Goal: Task Accomplishment & Management: Complete application form

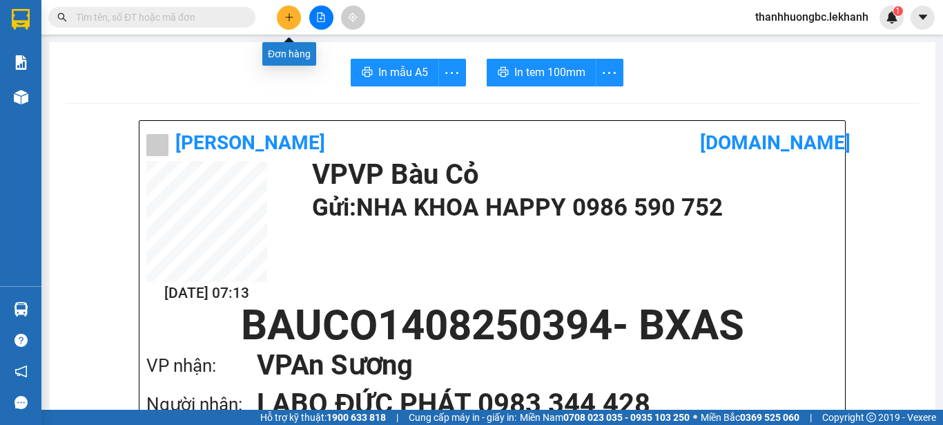
click at [283, 15] on button at bounding box center [289, 18] width 24 height 24
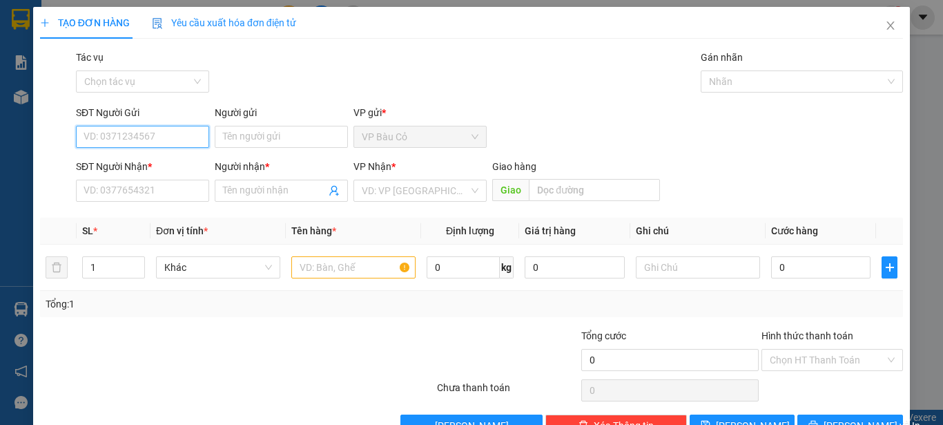
click at [170, 133] on input "SĐT Người Gửi" at bounding box center [142, 137] width 133 height 22
type input "0979886480"
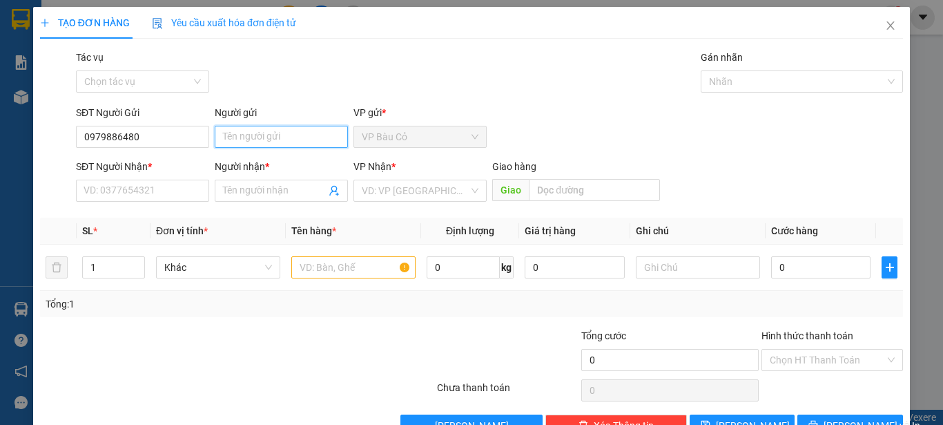
click at [257, 137] on input "Người gửi" at bounding box center [281, 137] width 133 height 22
type input "cảnh"
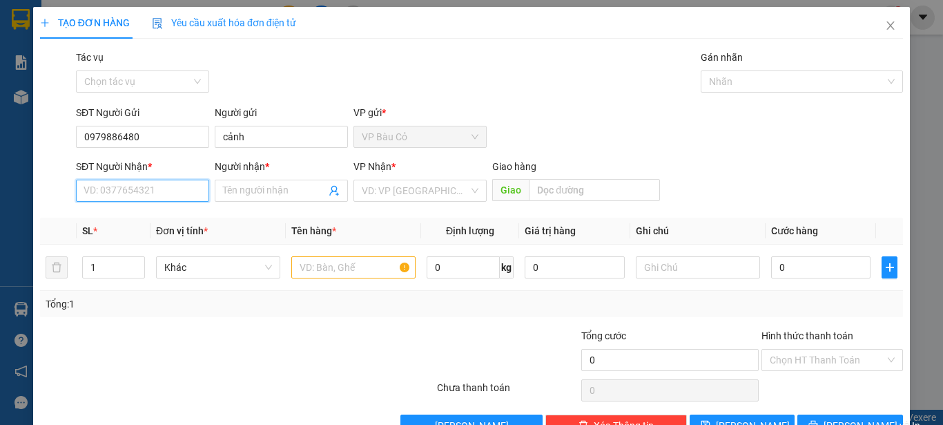
click at [145, 188] on input "SĐT Người Nhận *" at bounding box center [142, 191] width 133 height 22
type input "0946686119"
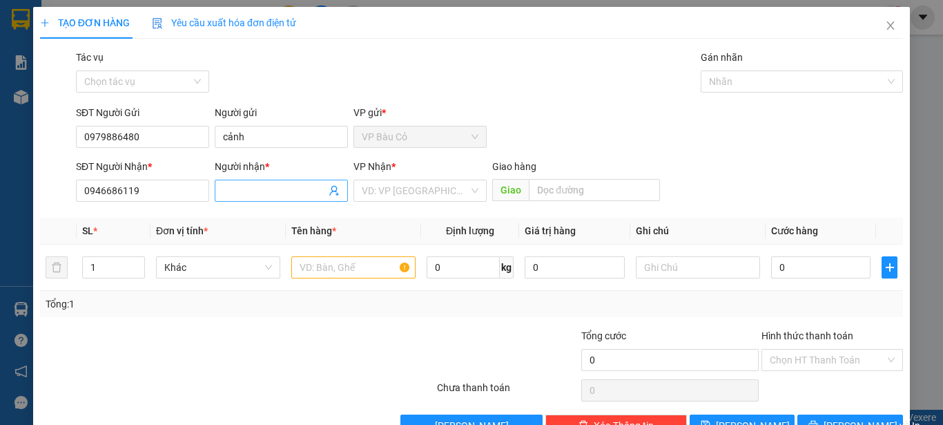
click at [286, 197] on input "Người nhận *" at bounding box center [274, 190] width 103 height 15
type input "thiệp"
click at [418, 187] on input "search" at bounding box center [415, 190] width 107 height 21
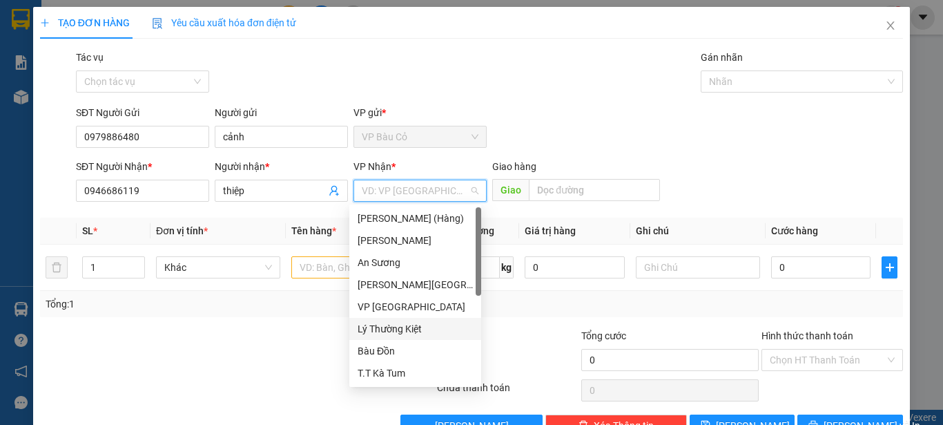
click at [402, 331] on div "Lý Thường Kiệt" at bounding box center [415, 328] width 115 height 15
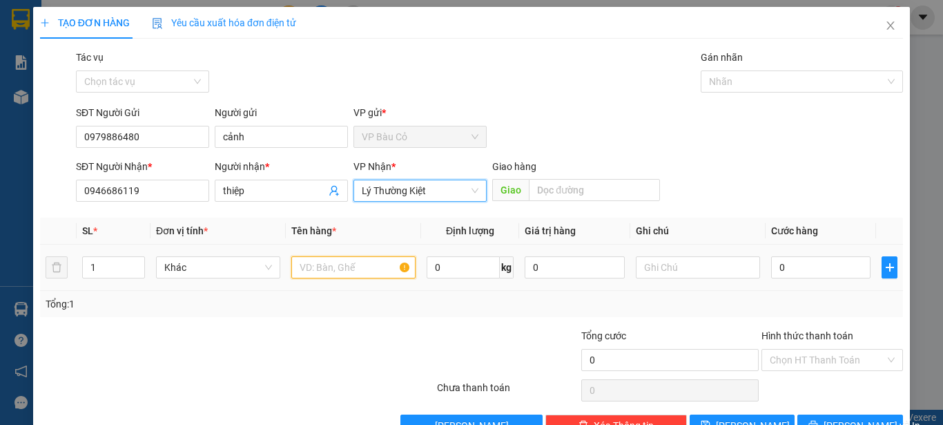
click at [342, 272] on input "text" at bounding box center [353, 267] width 124 height 22
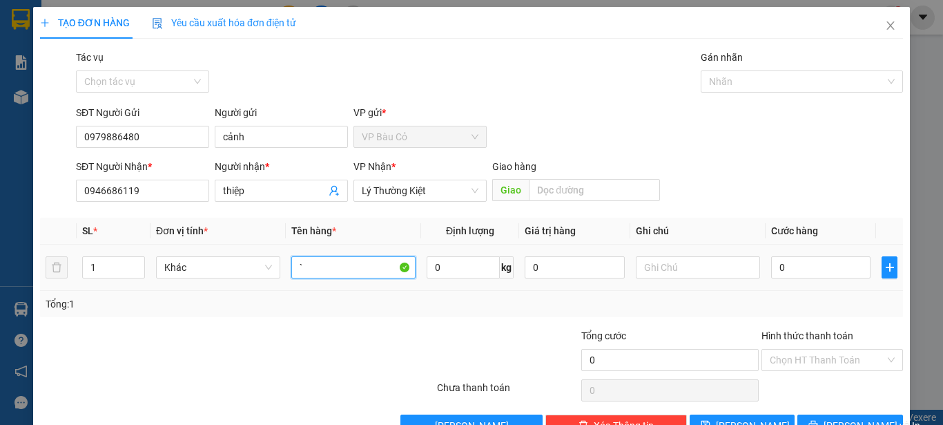
type input "`"
type input "1 thùng"
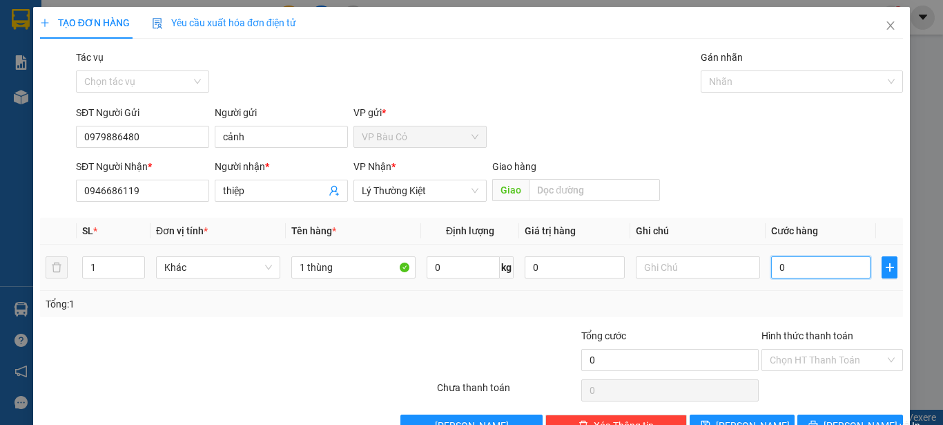
click at [852, 270] on input "0" at bounding box center [820, 267] width 99 height 22
type input "3"
type input "30"
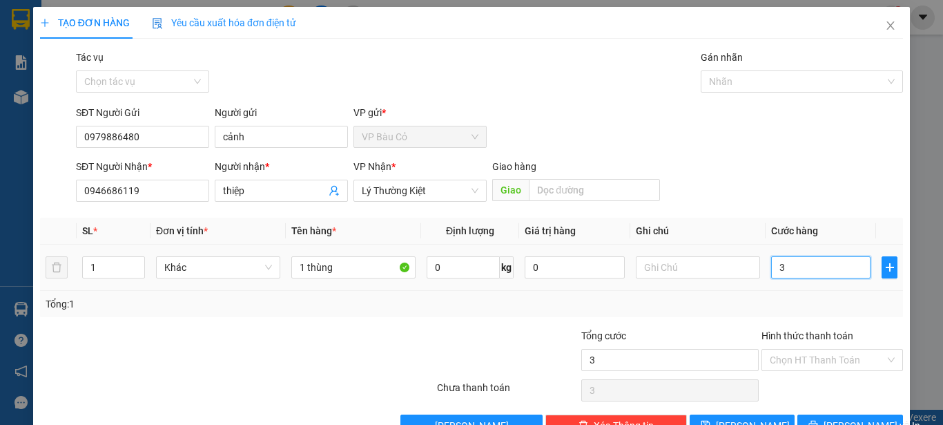
type input "30"
type input "30.000"
click at [801, 180] on div "SĐT Người Nhận * 0946686119 Người nhận * thiệp VP Nhận * Lý Thường Kiệt Gia…" at bounding box center [489, 183] width 833 height 48
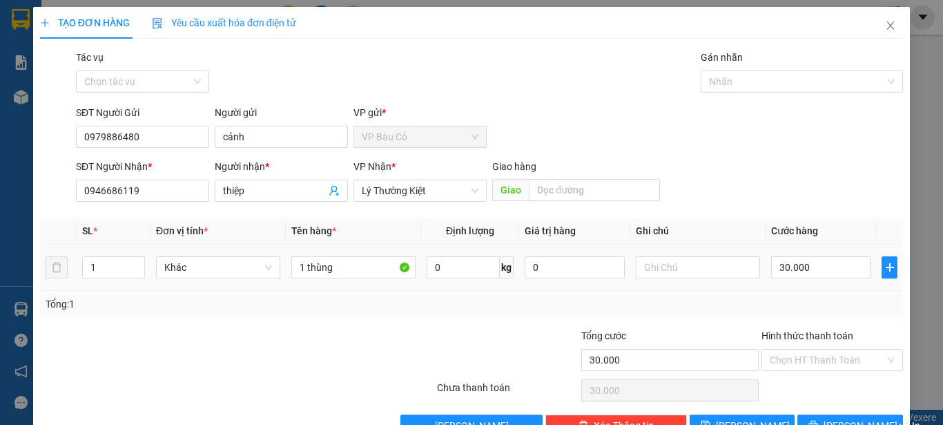
scroll to position [39, 0]
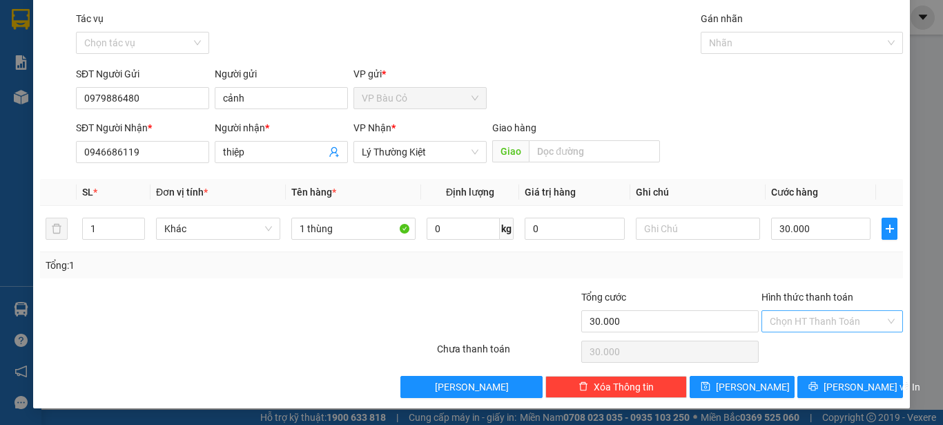
click at [825, 314] on input "Hình thức thanh toán" at bounding box center [827, 321] width 115 height 21
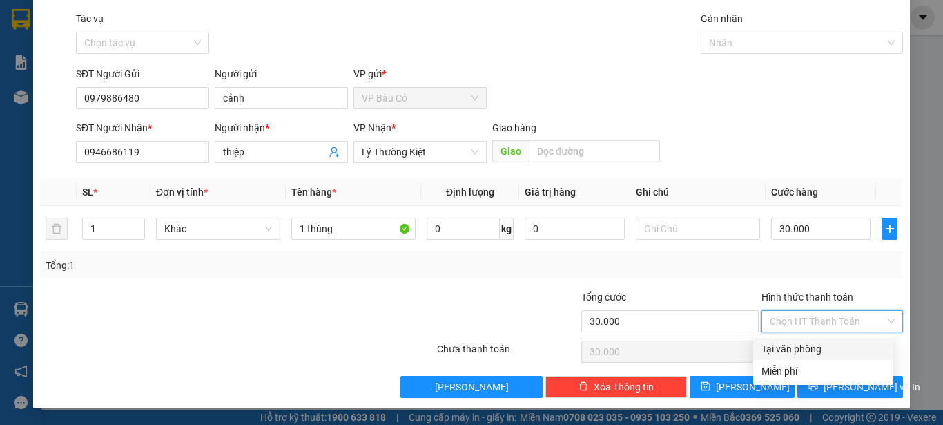
click at [831, 345] on div "Tại văn phòng" at bounding box center [824, 348] width 124 height 15
type input "0"
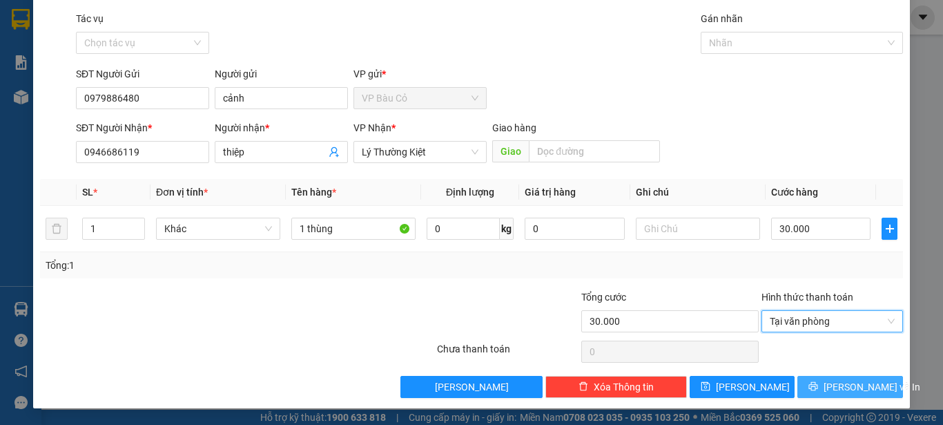
click at [840, 387] on span "[PERSON_NAME] và In" at bounding box center [872, 386] width 97 height 15
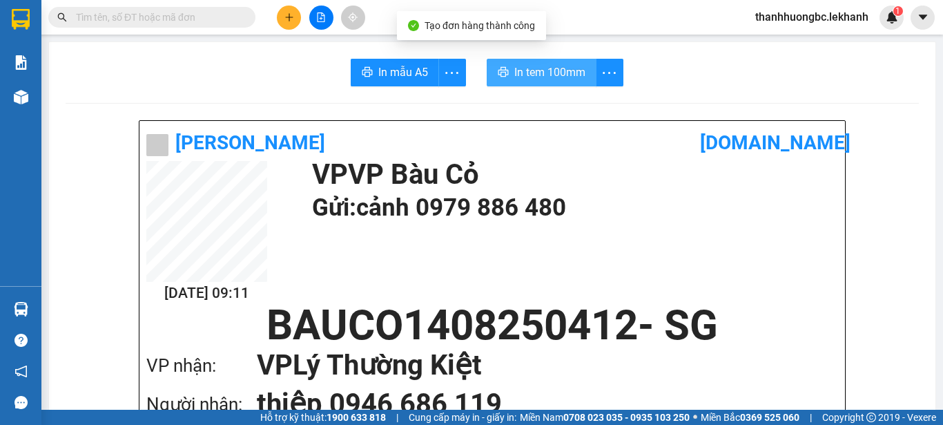
click at [548, 64] on span "In tem 100mm" at bounding box center [549, 72] width 71 height 17
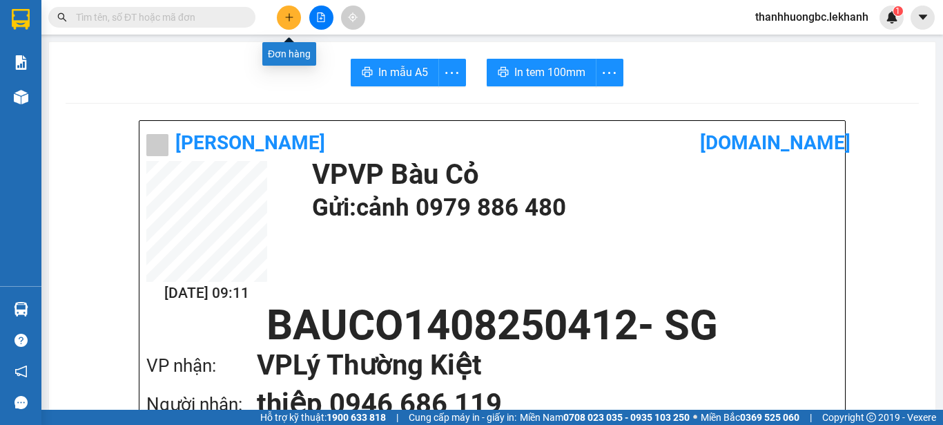
click at [293, 12] on icon "plus" at bounding box center [289, 17] width 10 height 10
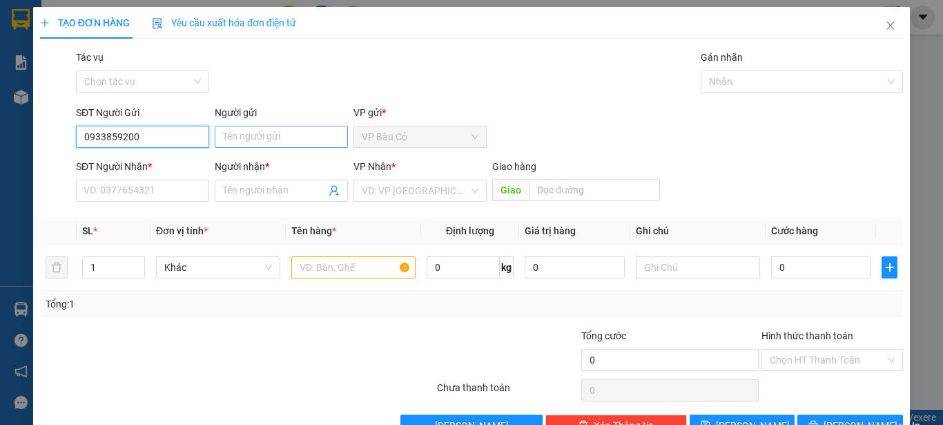
type input "0933859200"
click at [227, 134] on input "Người gửi" at bounding box center [281, 137] width 133 height 22
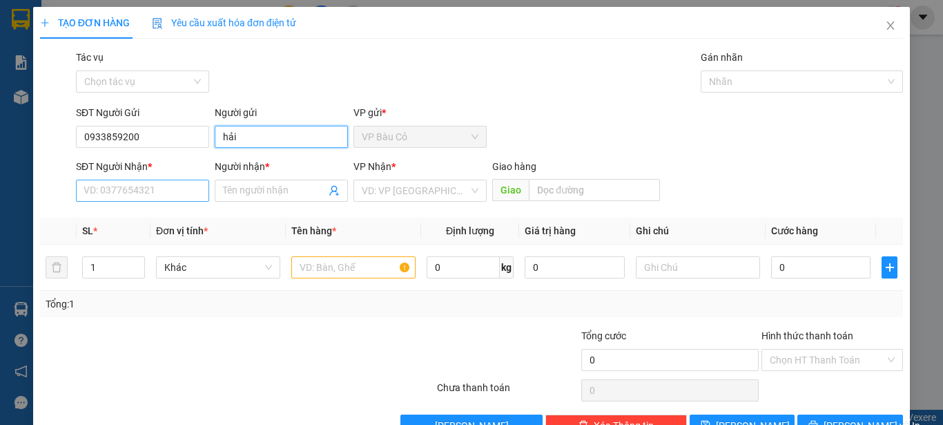
type input "hải"
click at [157, 195] on input "SĐT Người Nhận *" at bounding box center [142, 191] width 133 height 22
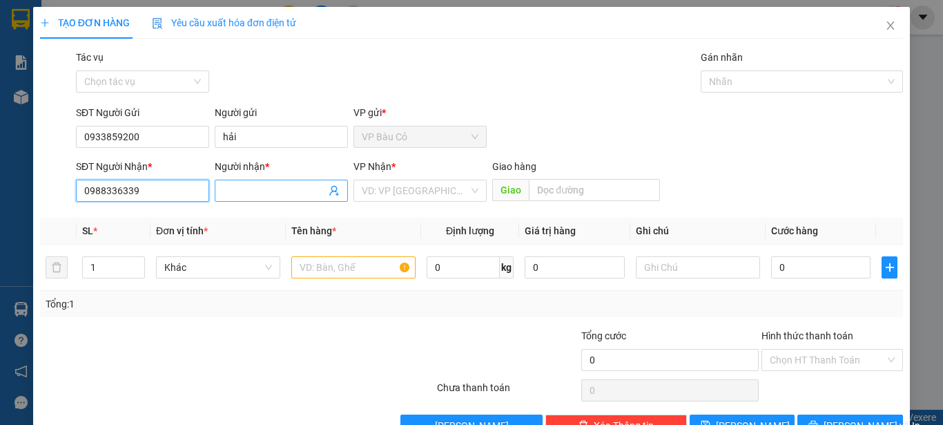
type input "0988336339"
click at [271, 189] on input "Người nhận *" at bounding box center [274, 190] width 103 height 15
type input "d"
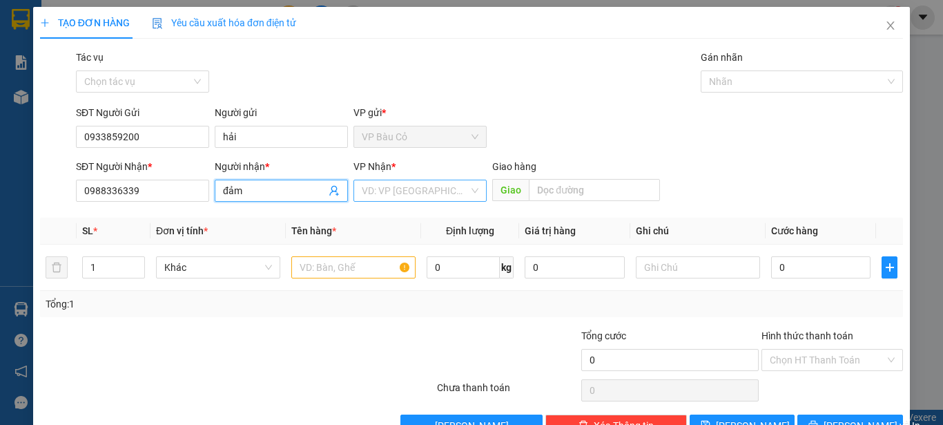
type input "đảm"
click at [385, 191] on input "search" at bounding box center [415, 190] width 107 height 21
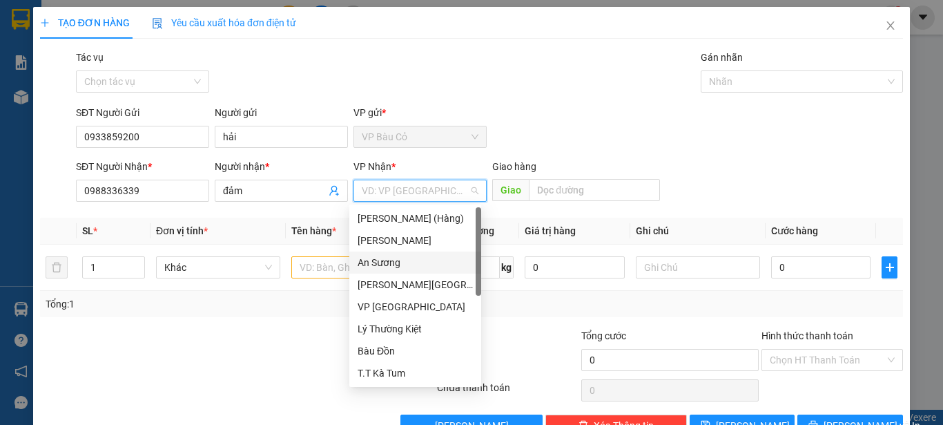
click at [378, 261] on div "An Sương" at bounding box center [415, 262] width 115 height 15
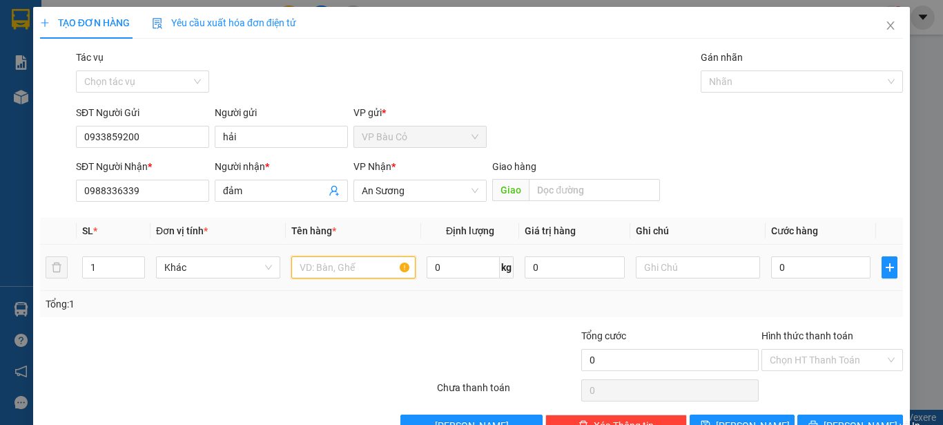
click at [353, 266] on input "text" at bounding box center [353, 267] width 124 height 22
type input "2 thùng mc"
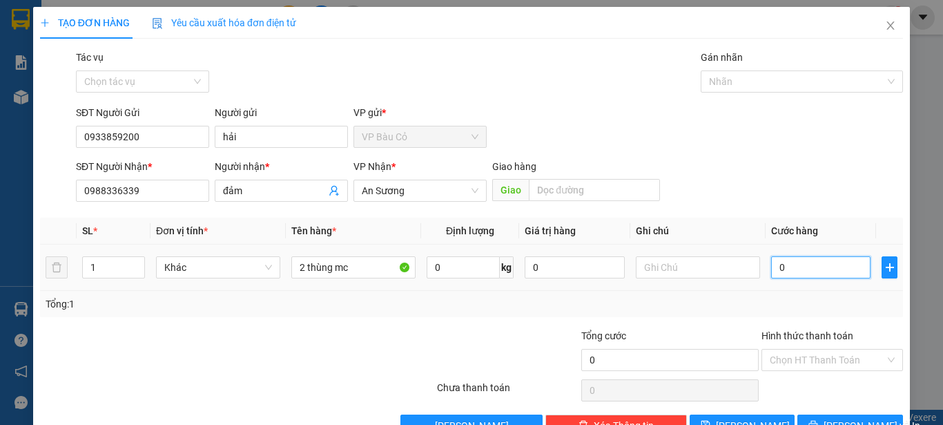
click at [791, 260] on input "0" at bounding box center [820, 267] width 99 height 22
type input "8"
type input "80"
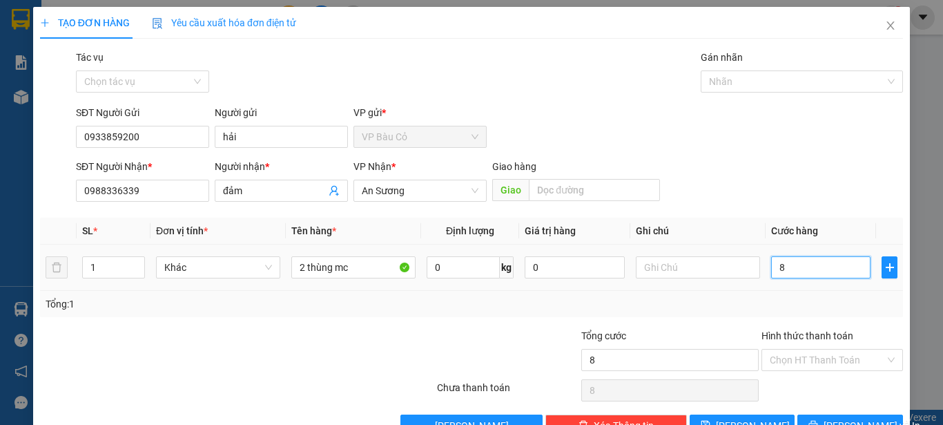
type input "80"
type input "80.000"
click at [829, 133] on div "SĐT Người Gửi 0933859200 Người gửi hải VP gửi * VP Bàu Cỏ" at bounding box center [489, 129] width 833 height 48
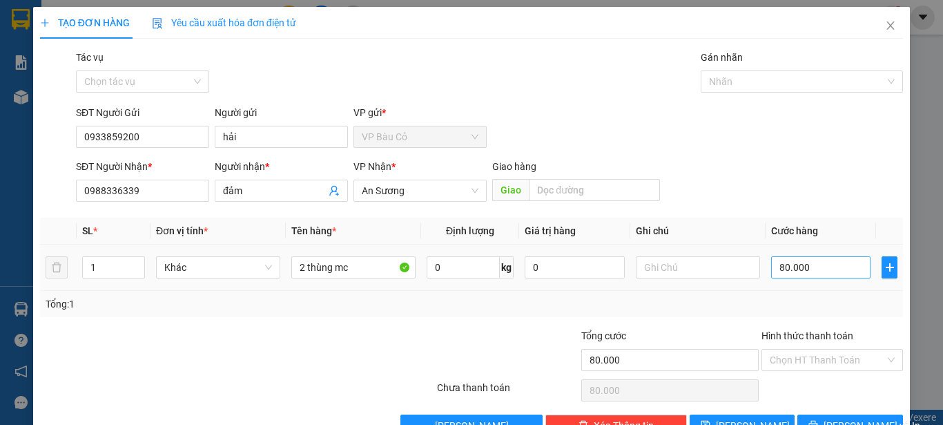
scroll to position [39, 0]
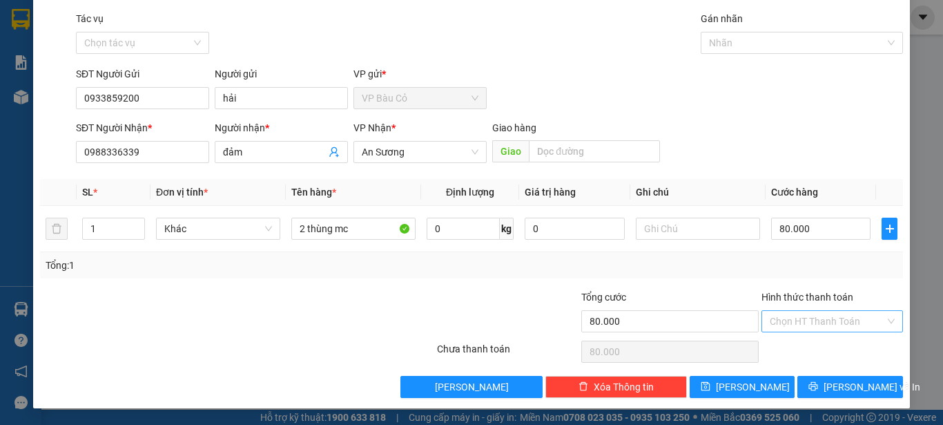
click at [804, 325] on input "Hình thức thanh toán" at bounding box center [827, 321] width 115 height 21
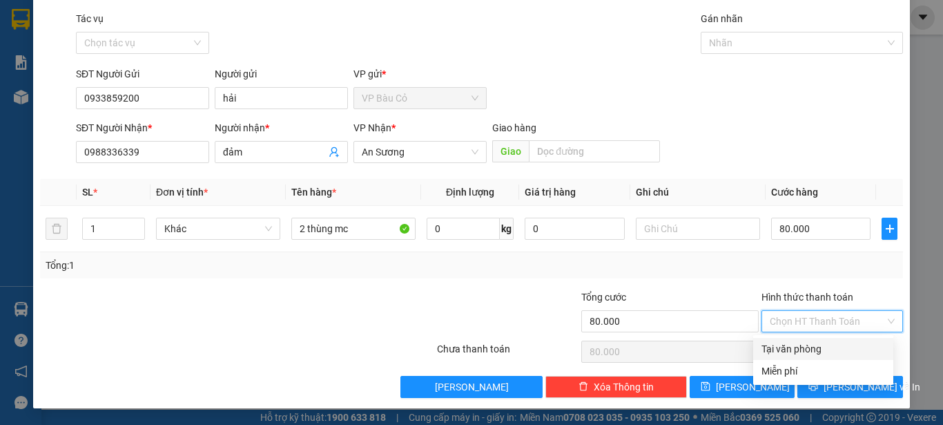
click at [804, 353] on div "Tại văn phòng" at bounding box center [824, 348] width 124 height 15
type input "0"
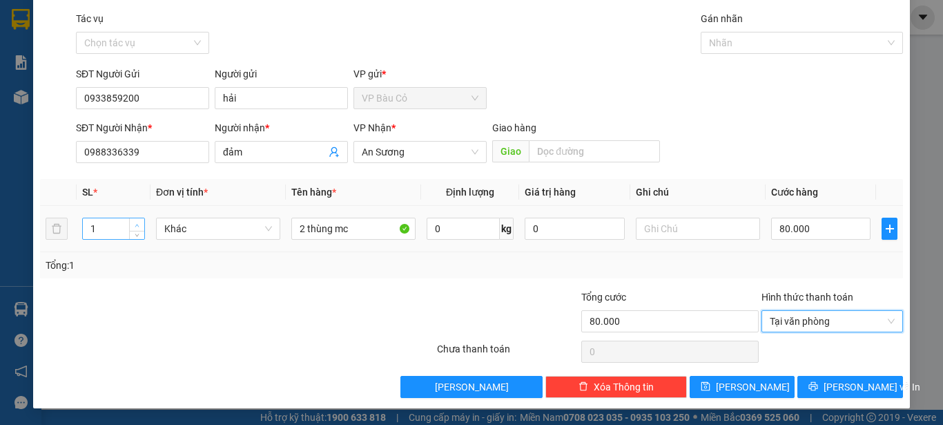
type input "2"
click at [136, 222] on span "up" at bounding box center [137, 225] width 8 height 8
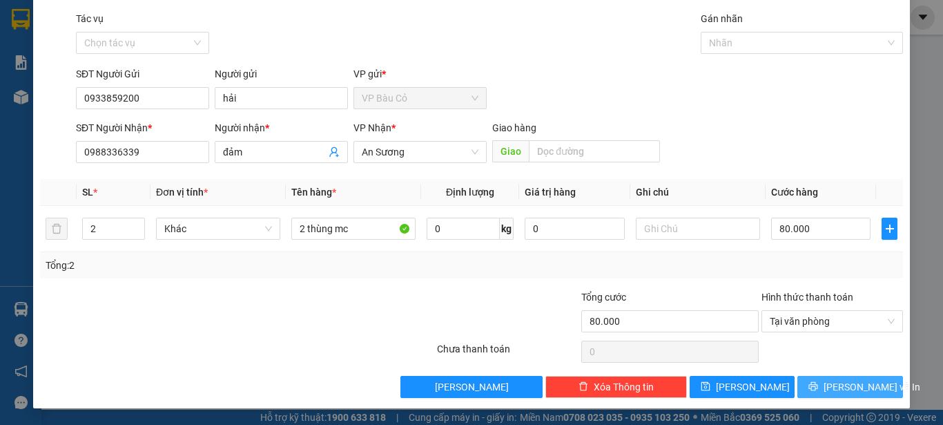
click at [833, 389] on span "[PERSON_NAME] và In" at bounding box center [872, 386] width 97 height 15
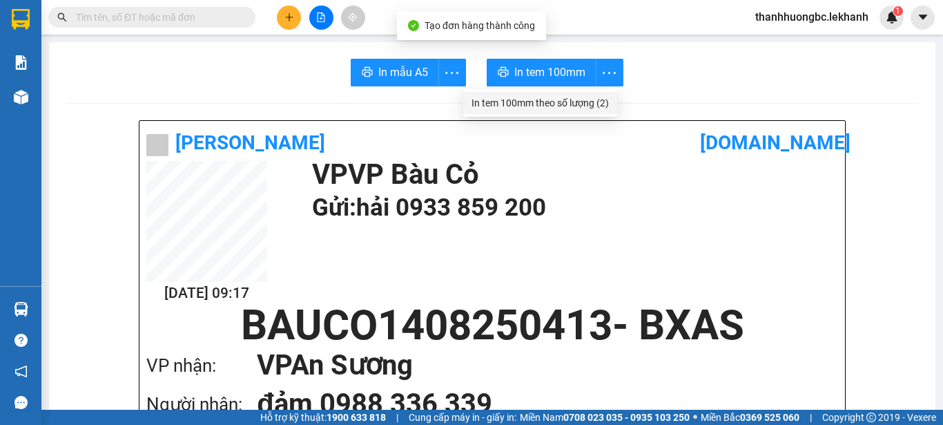
click at [581, 104] on div "In tem 100mm theo số lượng (2)" at bounding box center [540, 102] width 137 height 15
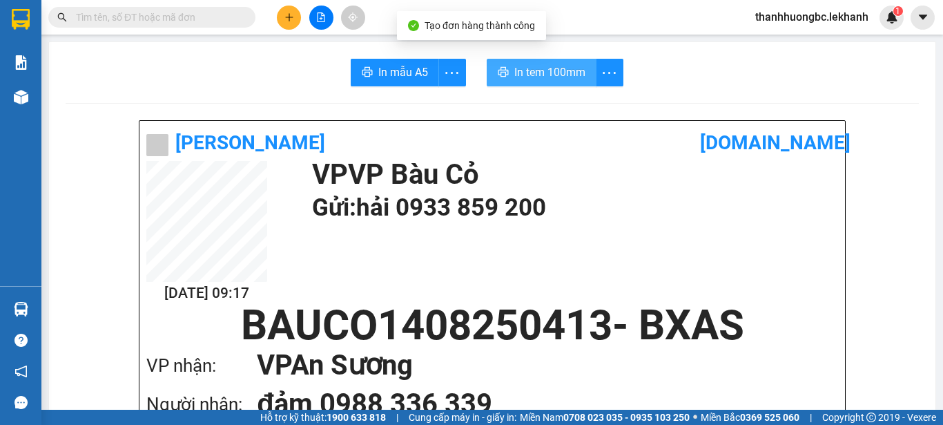
click at [558, 69] on span "In tem 100mm" at bounding box center [549, 72] width 71 height 17
